Goal: Task Accomplishment & Management: Use online tool/utility

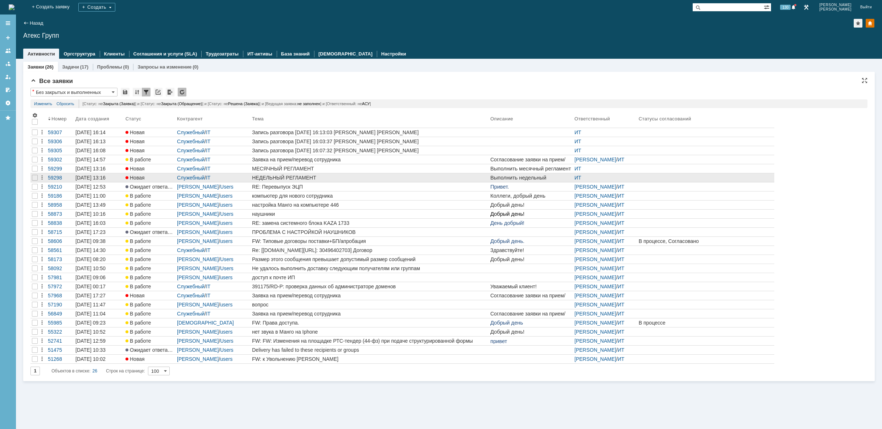
click at [312, 178] on div "НЕДЕЛЬНЫЙ РЕГЛАМЕНТ" at bounding box center [369, 178] width 235 height 6
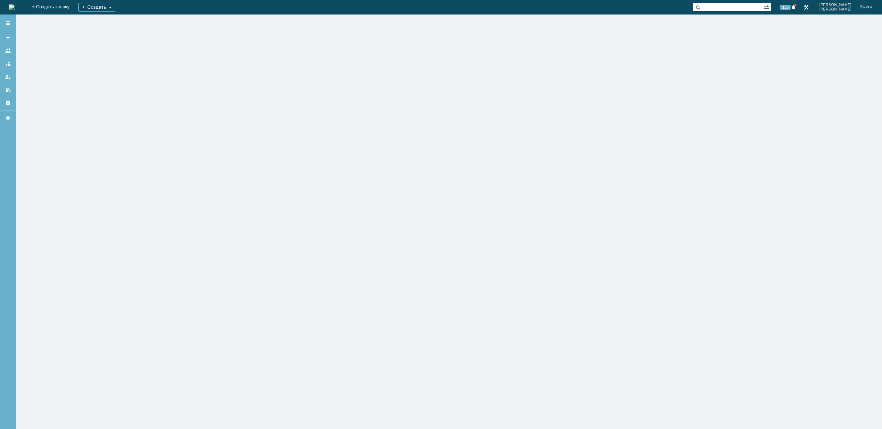
click at [581, 177] on div at bounding box center [449, 222] width 866 height 414
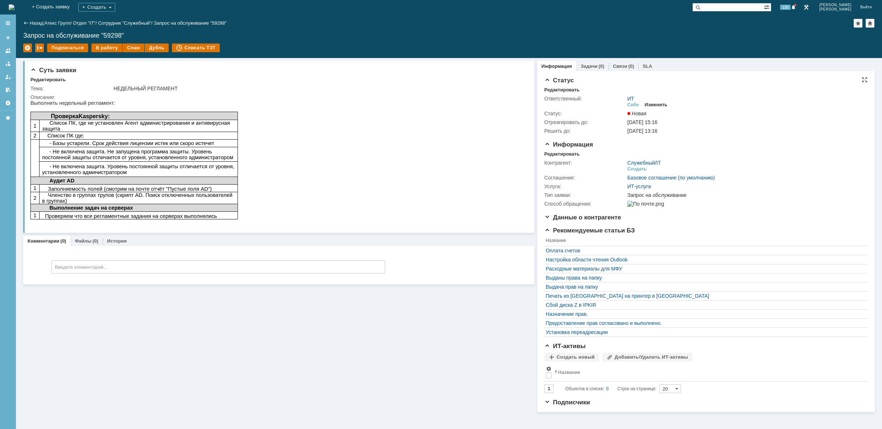
click at [657, 105] on div "Изменить" at bounding box center [656, 105] width 23 height 6
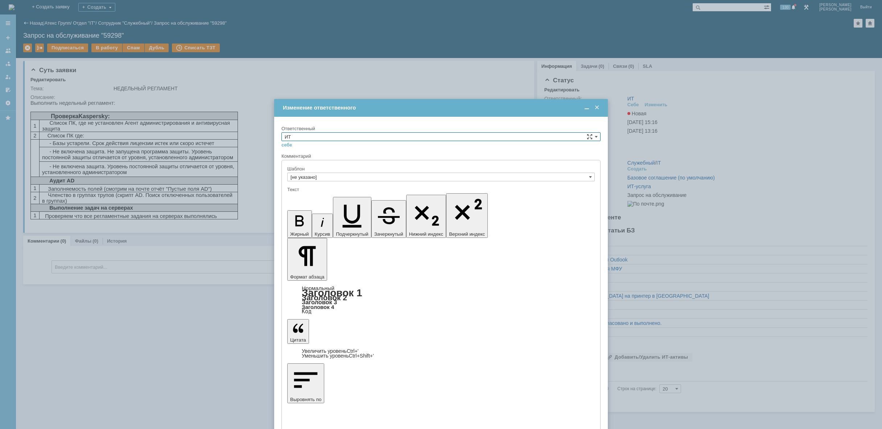
click at [378, 139] on input "ИТ" at bounding box center [440, 136] width 319 height 9
click at [324, 187] on span "[PERSON_NAME]" at bounding box center [441, 188] width 313 height 6
type input "[PERSON_NAME]"
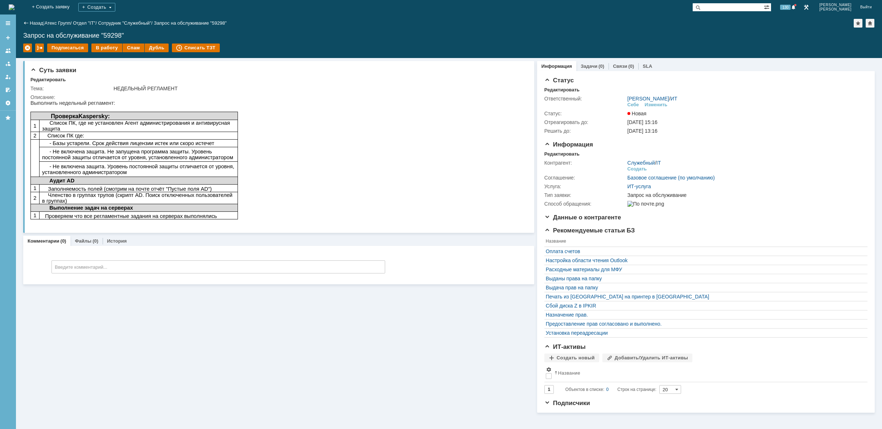
click at [15, 10] on img at bounding box center [12, 7] width 6 height 6
